Goal: Information Seeking & Learning: Find contact information

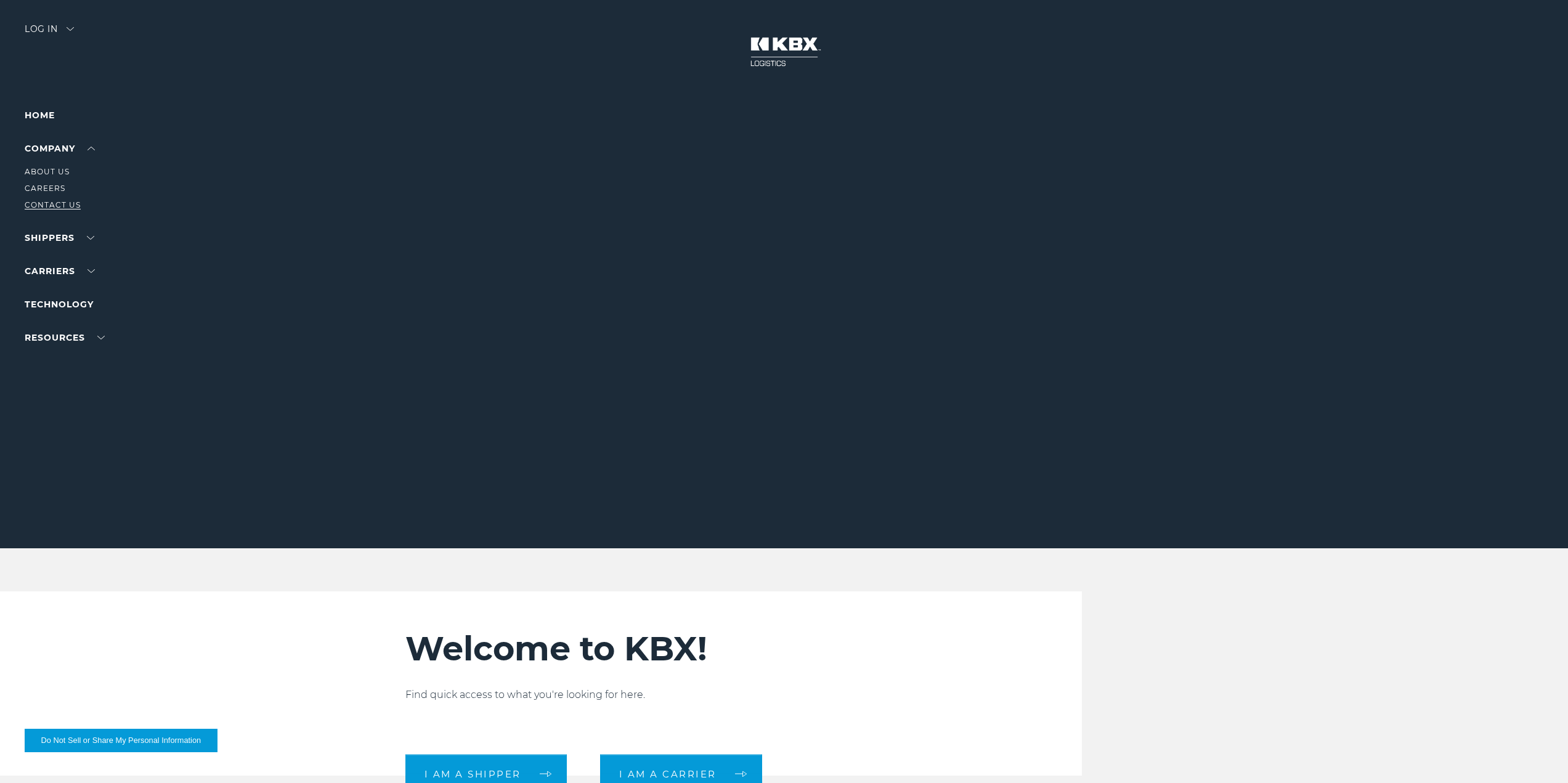
click at [51, 202] on link "Contact Us" at bounding box center [53, 204] width 56 height 9
click at [57, 201] on link "Contact Us" at bounding box center [53, 204] width 56 height 9
